Goal: Transaction & Acquisition: Purchase product/service

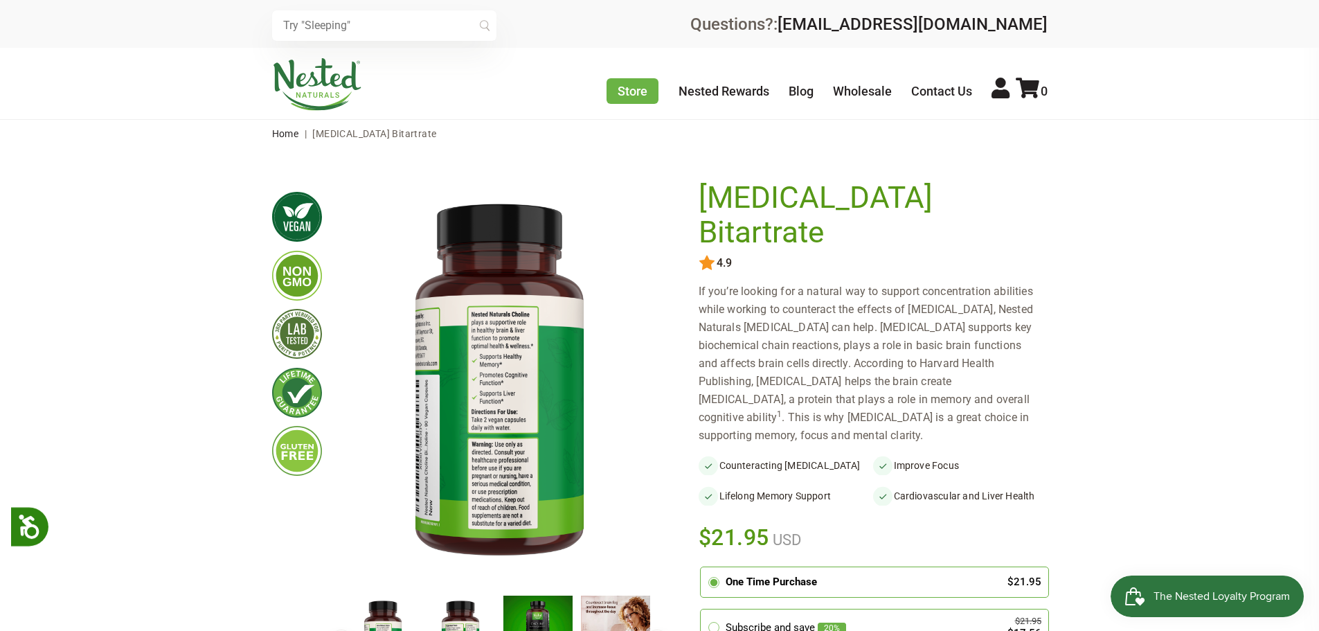
click at [861, 203] on h1 "[MEDICAL_DATA] Bitartrate" at bounding box center [870, 215] width 342 height 69
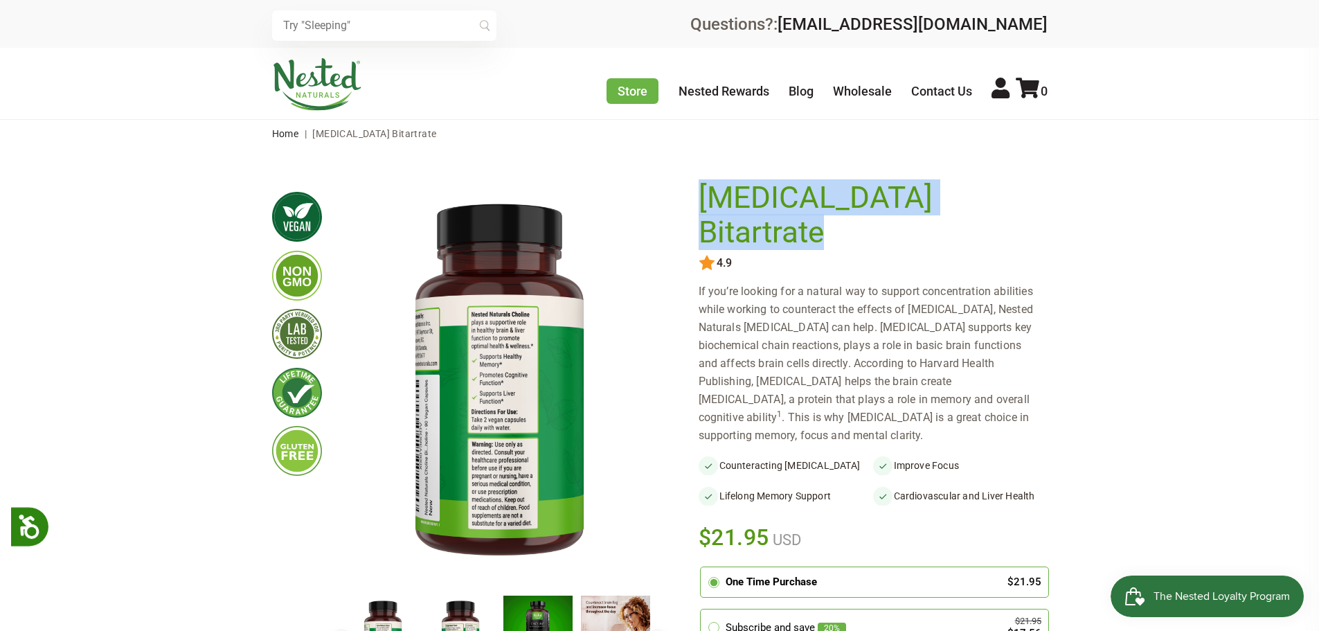
click at [861, 203] on h1 "[MEDICAL_DATA] Bitartrate" at bounding box center [870, 215] width 342 height 69
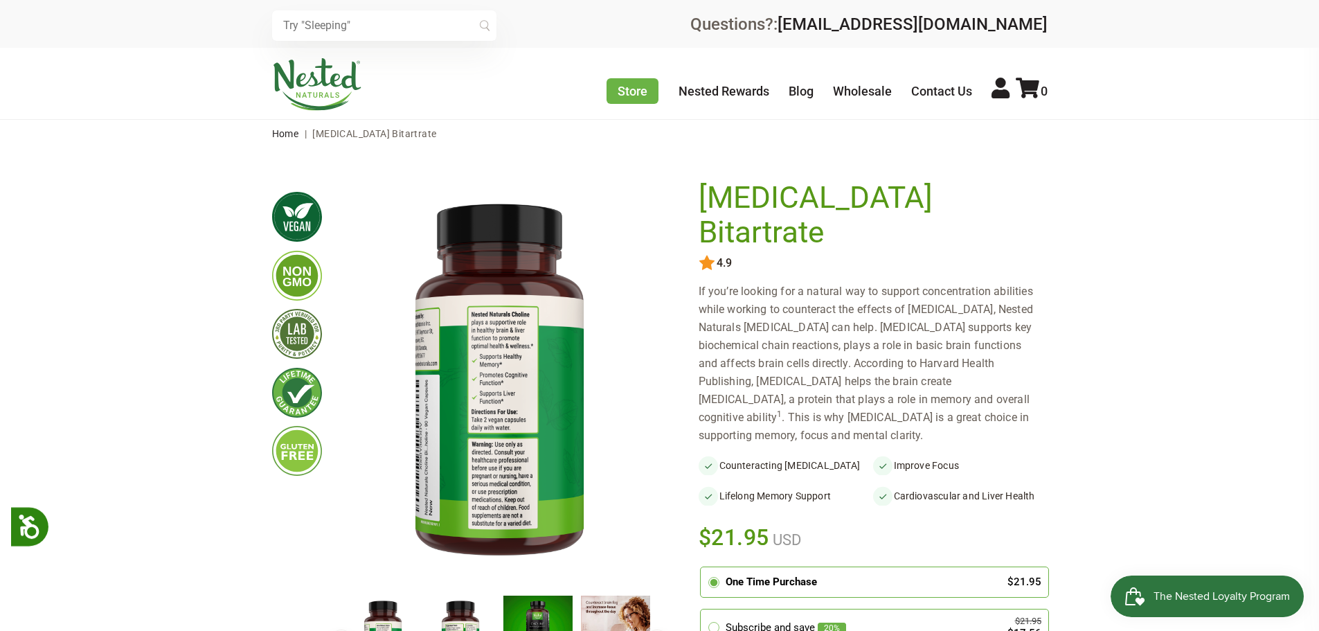
click at [724, 522] on span "$21.95" at bounding box center [734, 537] width 71 height 30
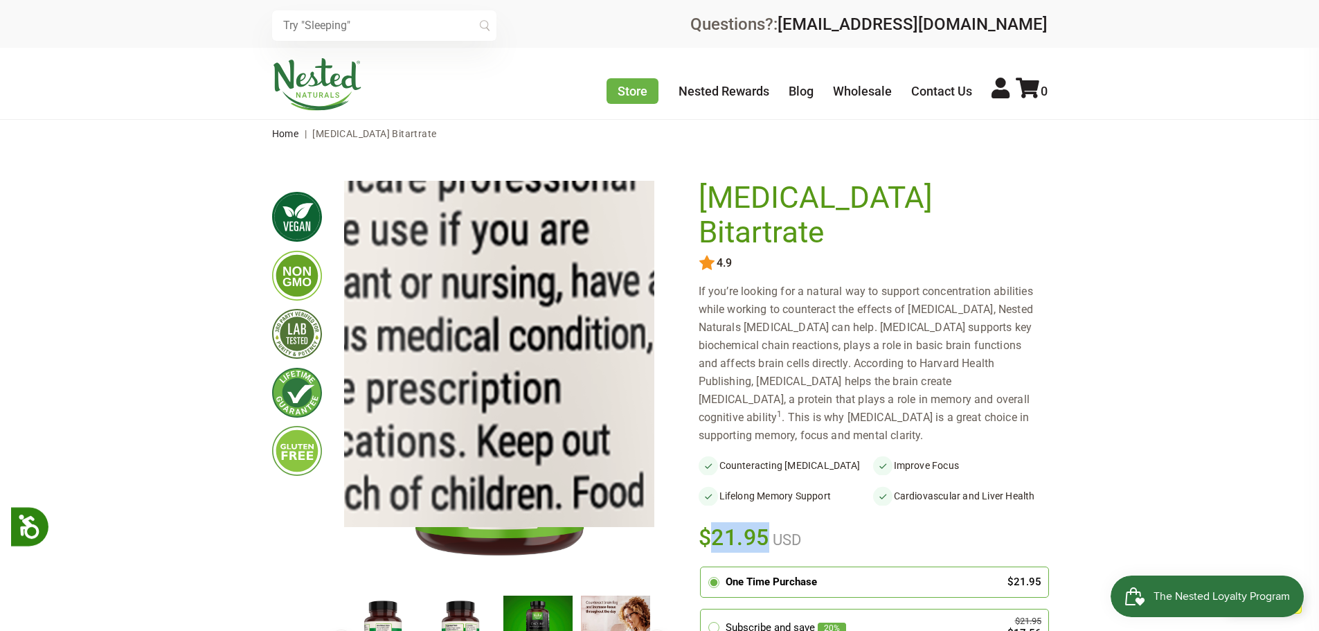
copy span "21.95"
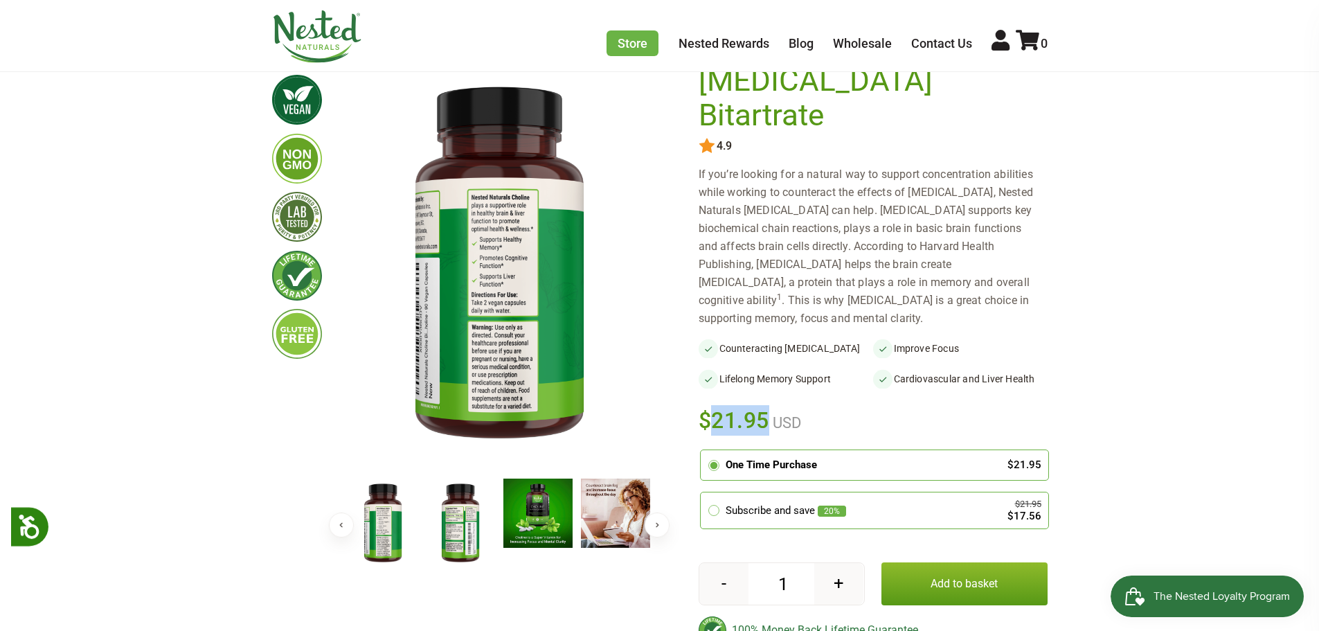
scroll to position [139, 0]
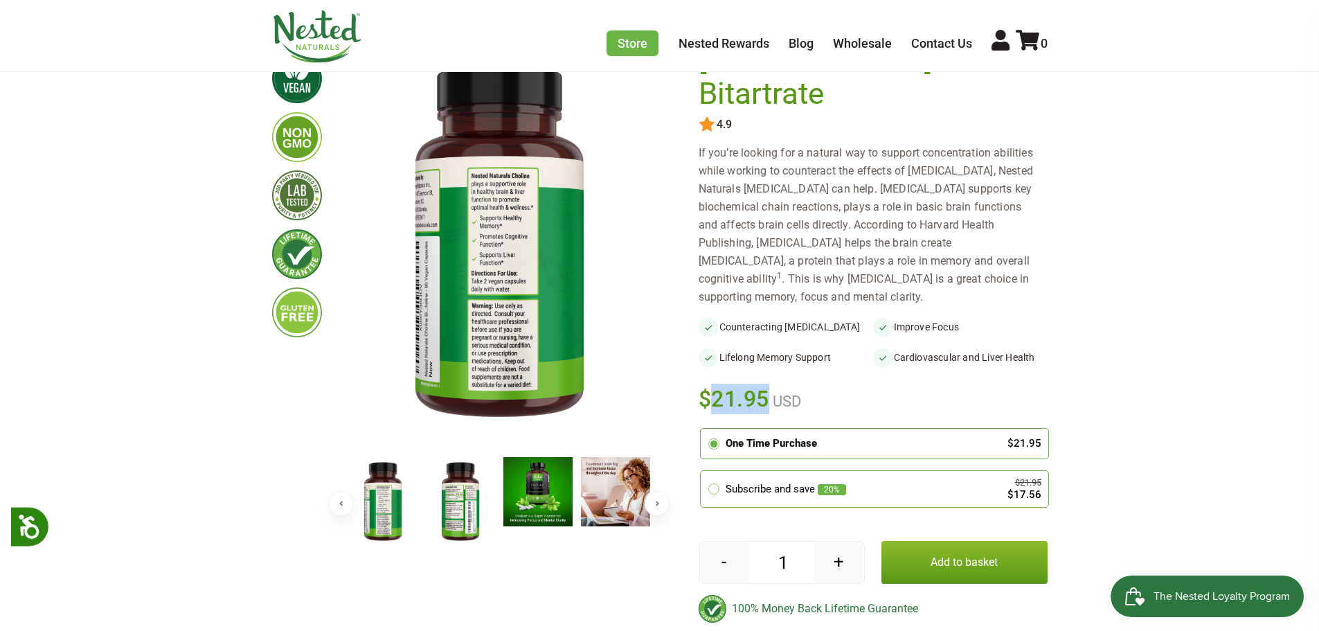
click at [996, 541] on button "Add to basket" at bounding box center [965, 562] width 166 height 43
